Goal: Transaction & Acquisition: Purchase product/service

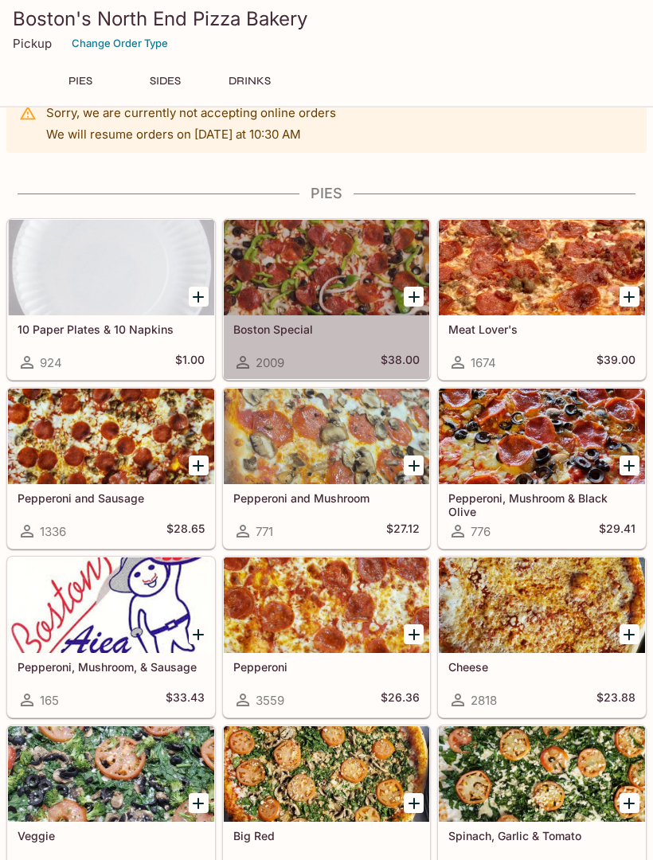
scroll to position [33, 0]
click at [331, 265] on div at bounding box center [327, 268] width 206 height 96
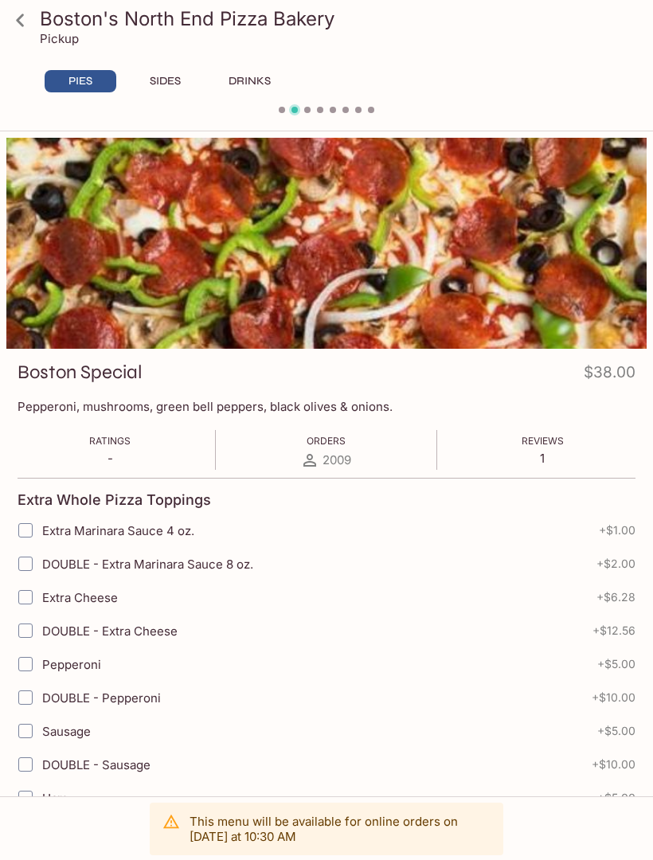
click at [25, 39] on link at bounding box center [20, 20] width 40 height 40
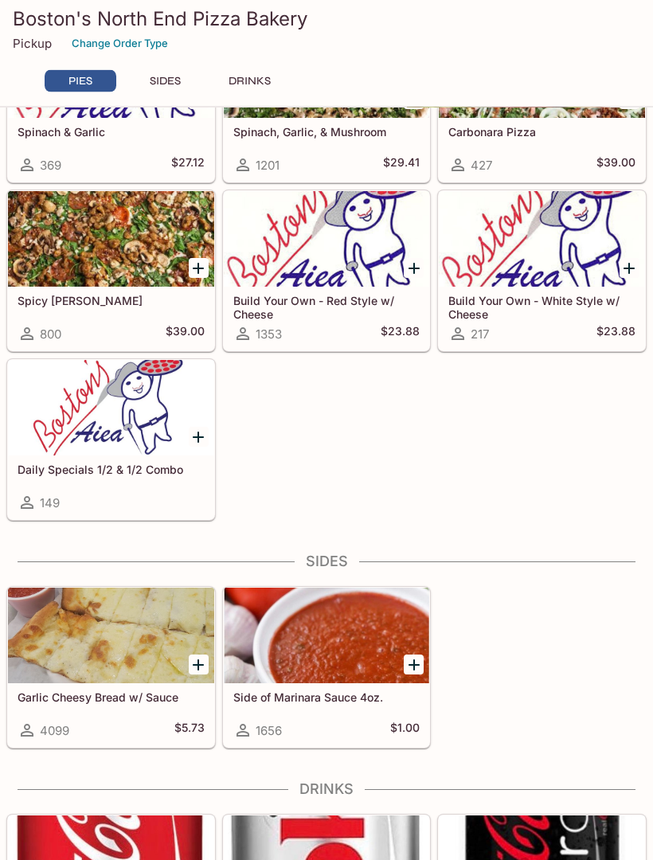
scroll to position [906, 0]
click at [161, 402] on div at bounding box center [111, 408] width 206 height 96
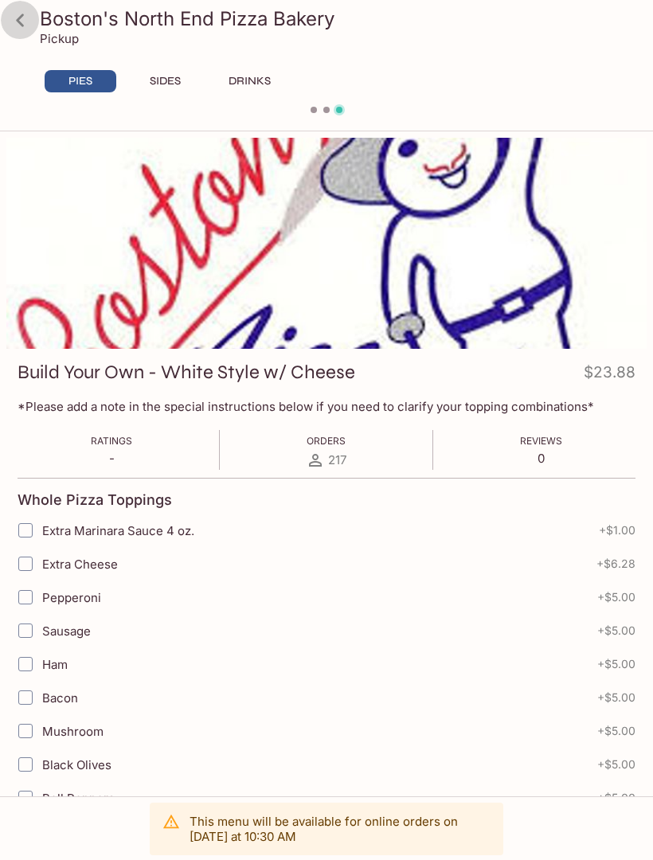
click at [25, 22] on icon at bounding box center [20, 20] width 28 height 28
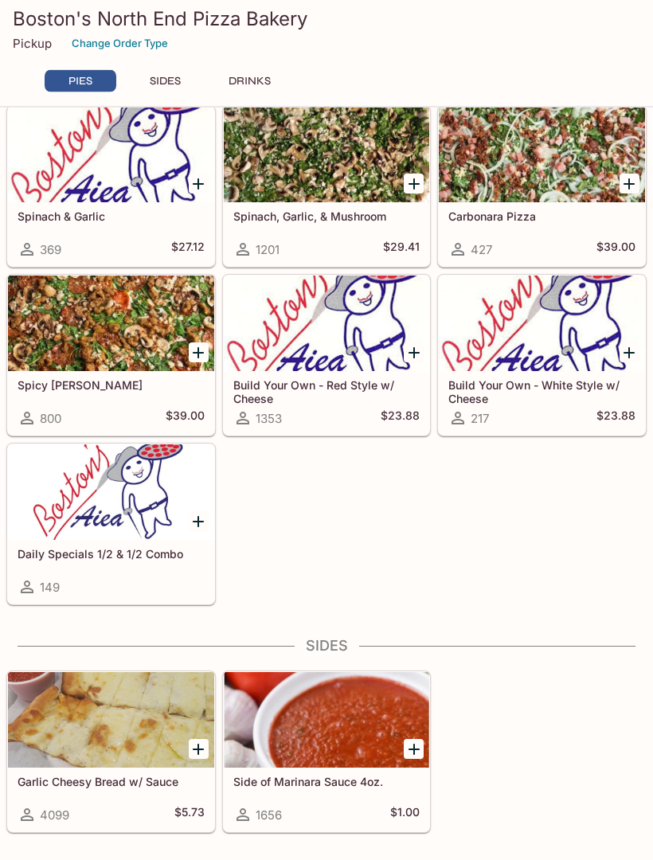
scroll to position [821, 0]
click at [130, 507] on div at bounding box center [111, 492] width 206 height 96
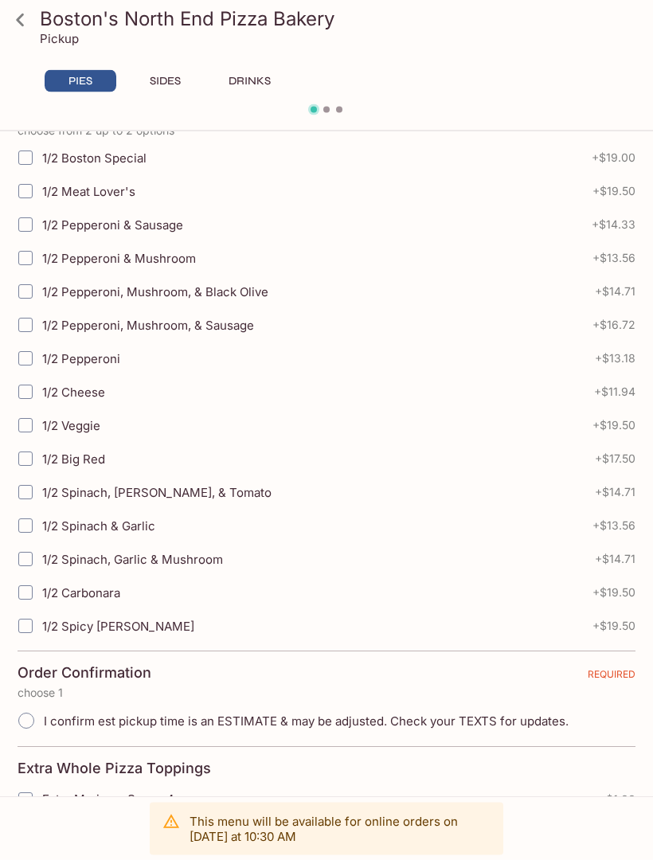
scroll to position [366, 0]
click at [28, 294] on input "1/2 Pepperoni, Mushroom, & Black Olive" at bounding box center [26, 291] width 32 height 32
checkbox input "true"
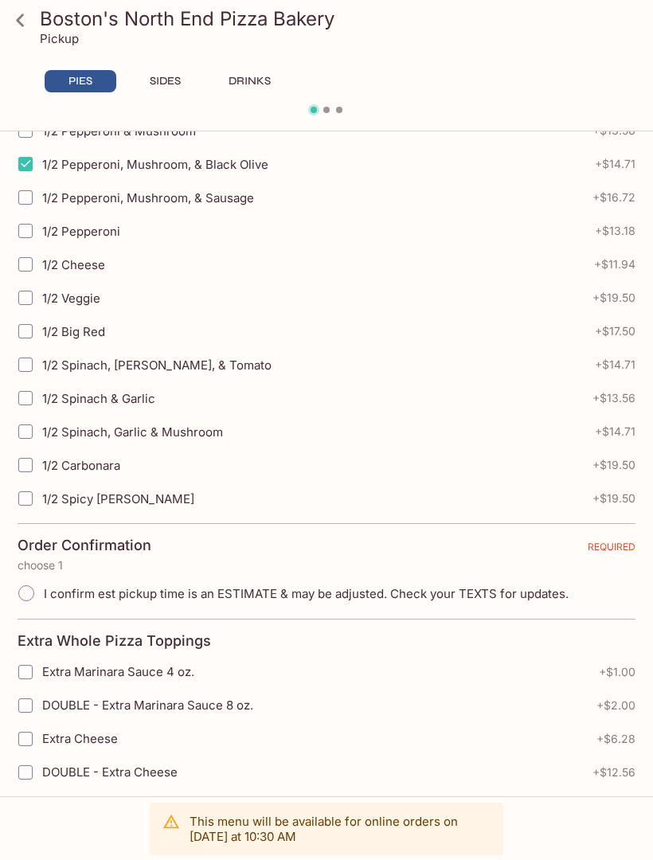
scroll to position [501, 0]
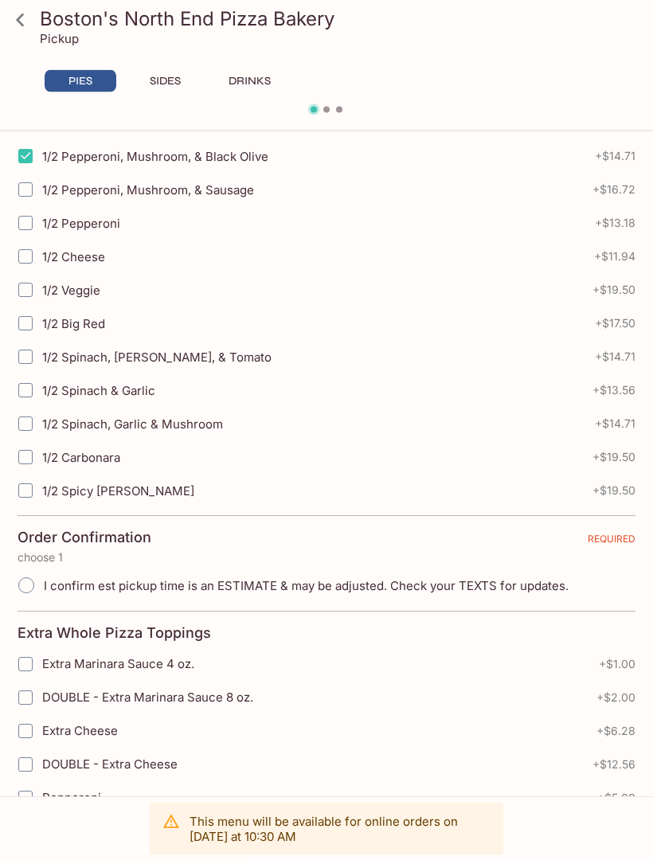
click at [34, 419] on input "1/2 Spinach, Garlic & Mushroom" at bounding box center [26, 424] width 32 height 32
checkbox input "true"
click at [25, 21] on icon at bounding box center [20, 20] width 28 height 28
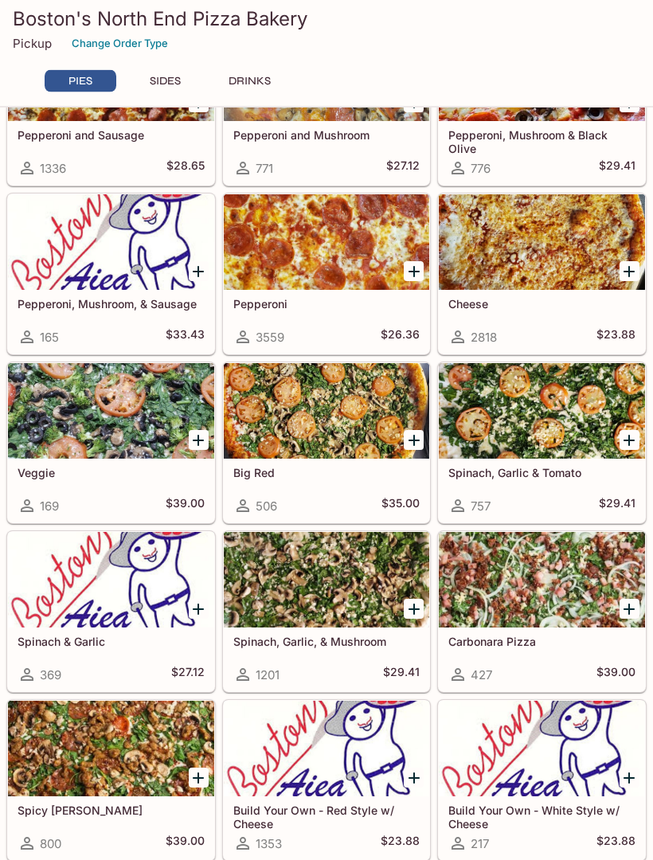
scroll to position [396, 0]
click at [330, 408] on div at bounding box center [327, 411] width 206 height 96
